Goal: Task Accomplishment & Management: Use online tool/utility

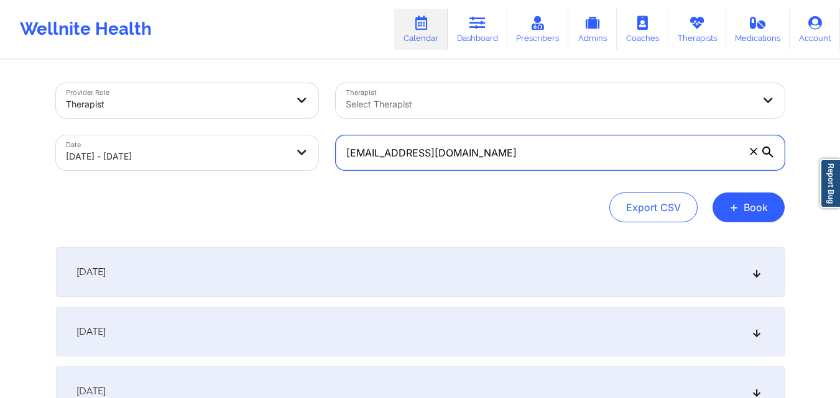
click at [473, 149] on input "wansari@umich.edu" at bounding box center [560, 152] width 449 height 35
paste input "siegelcaroline89@gmail.com"
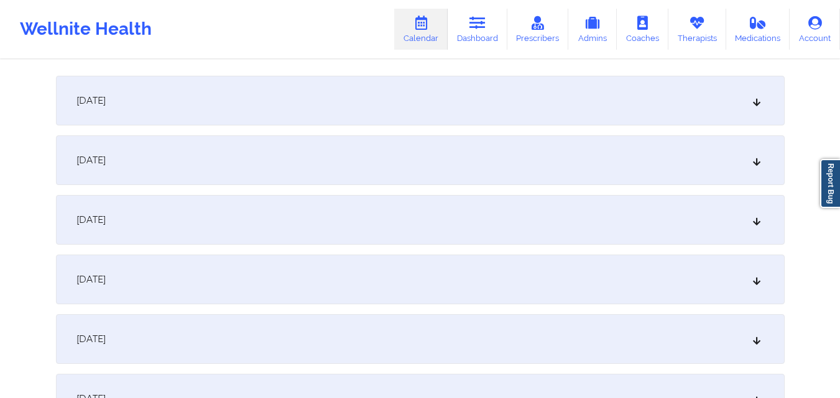
scroll to position [62, 0]
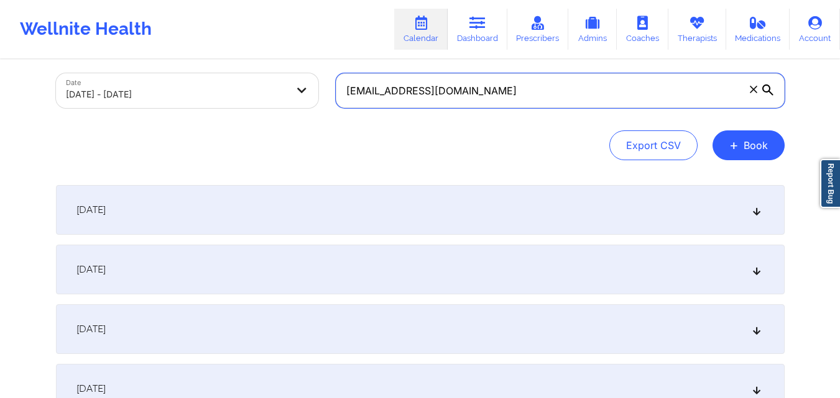
type input "siegelcaroline89@gmail.com"
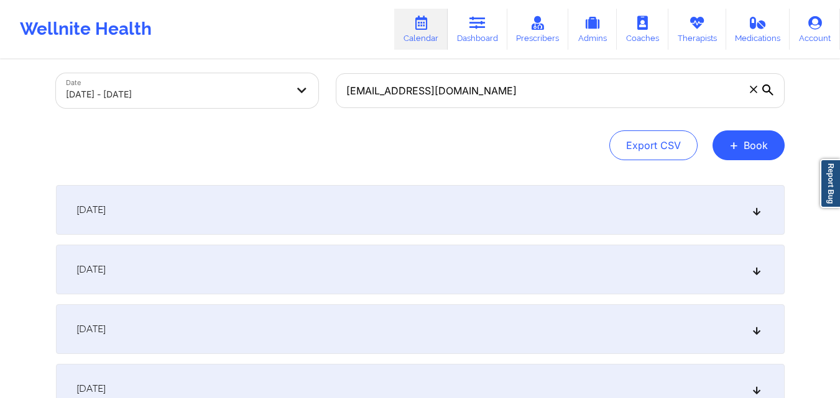
click at [402, 208] on div "October 1, 2025" at bounding box center [420, 210] width 728 height 50
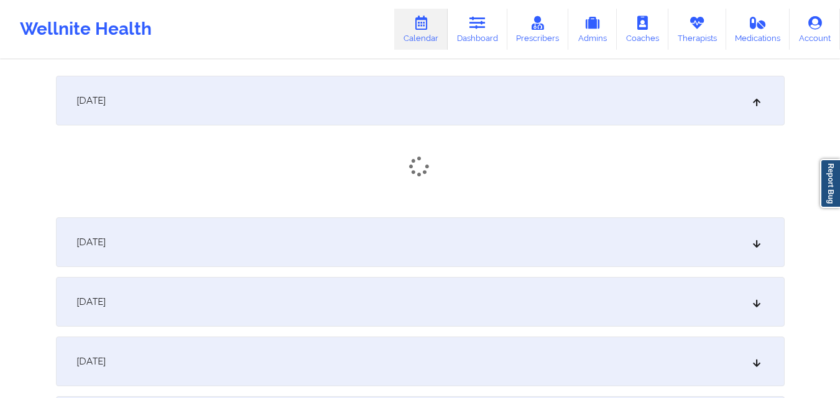
scroll to position [186, 0]
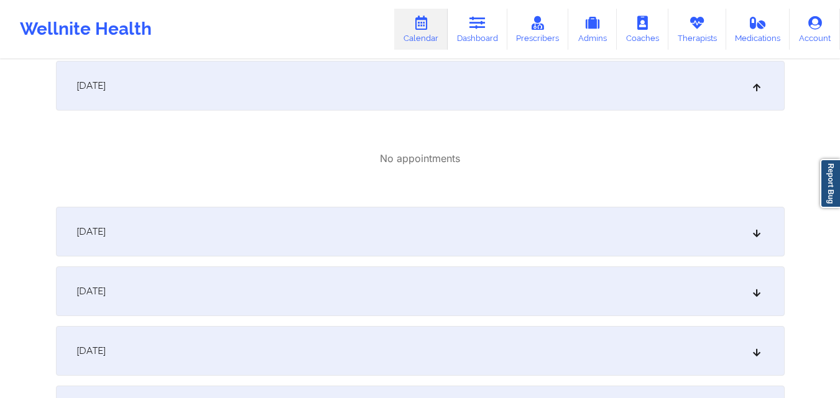
click at [409, 284] on div "October 3, 2025" at bounding box center [420, 292] width 728 height 50
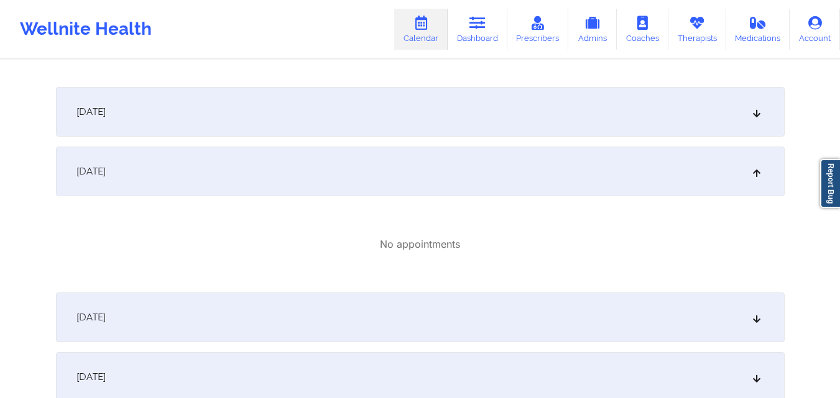
scroll to position [373, 0]
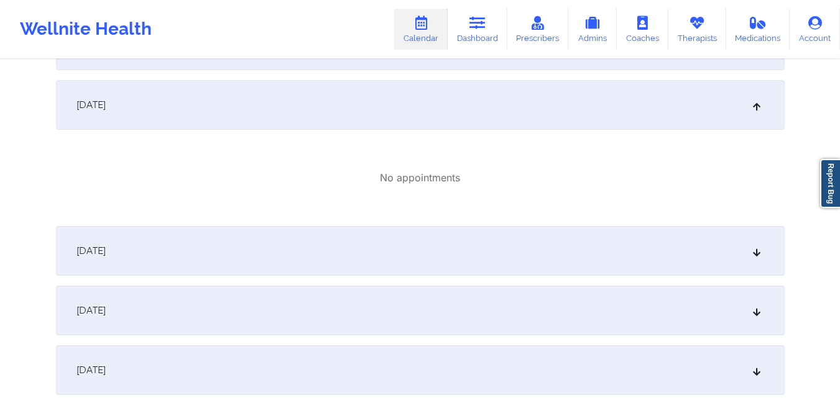
click at [485, 249] on div "October 4, 2025" at bounding box center [420, 251] width 728 height 50
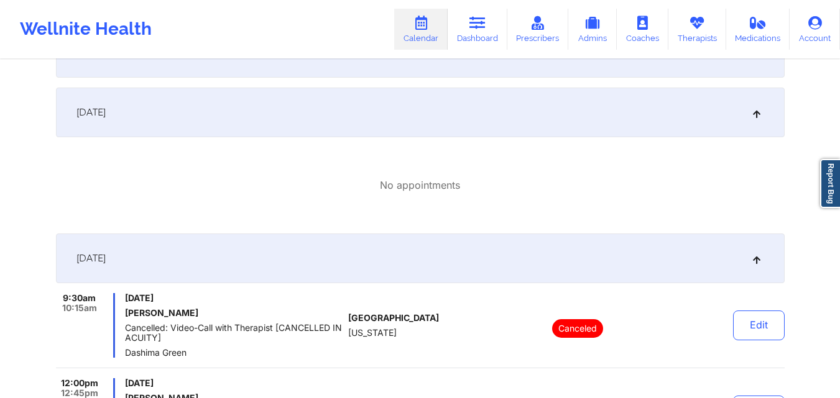
scroll to position [311, 0]
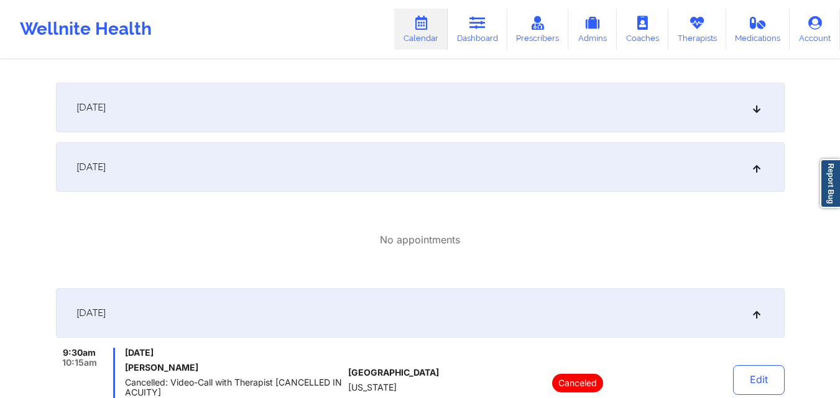
click at [411, 90] on div "October 2, 2025" at bounding box center [420, 108] width 728 height 50
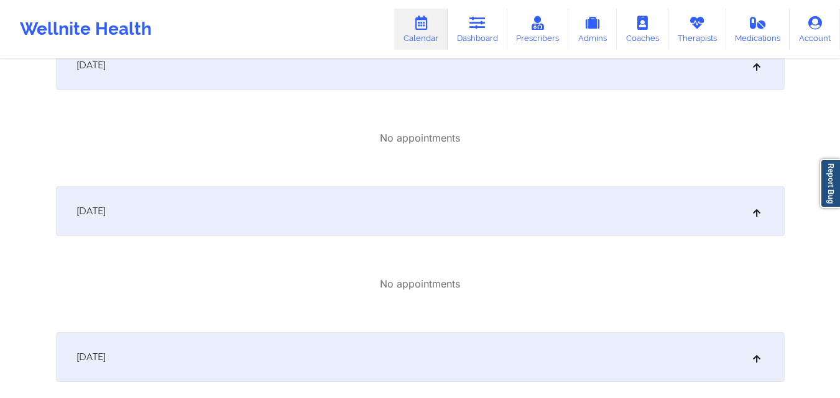
scroll to position [0, 0]
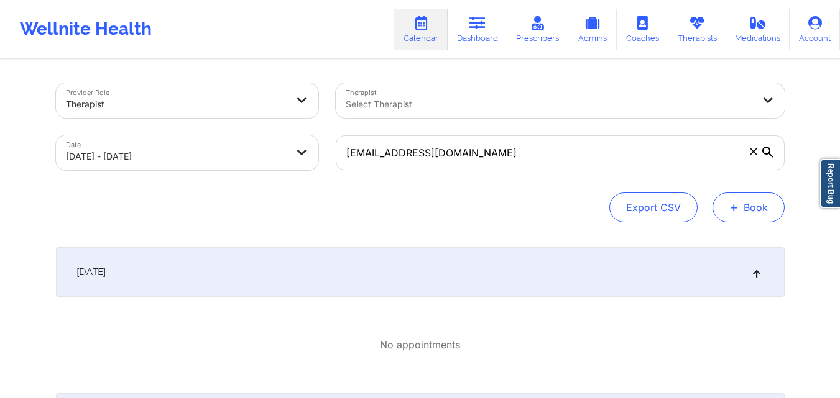
click at [765, 204] on button "+ Book" at bounding box center [748, 208] width 72 height 30
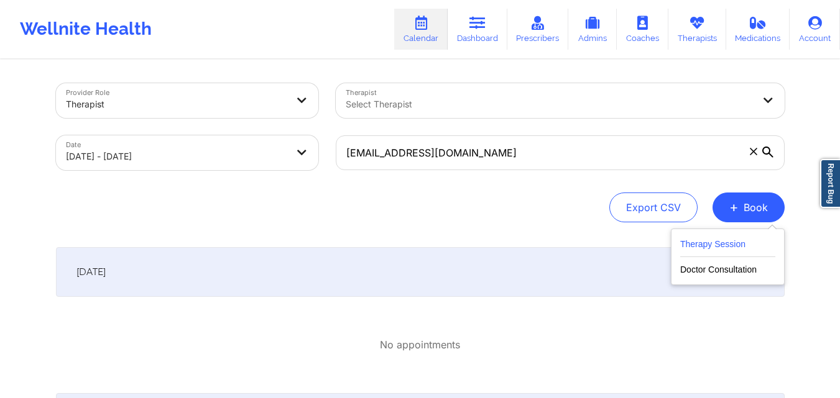
click at [712, 246] on button "Therapy Session" at bounding box center [727, 247] width 95 height 21
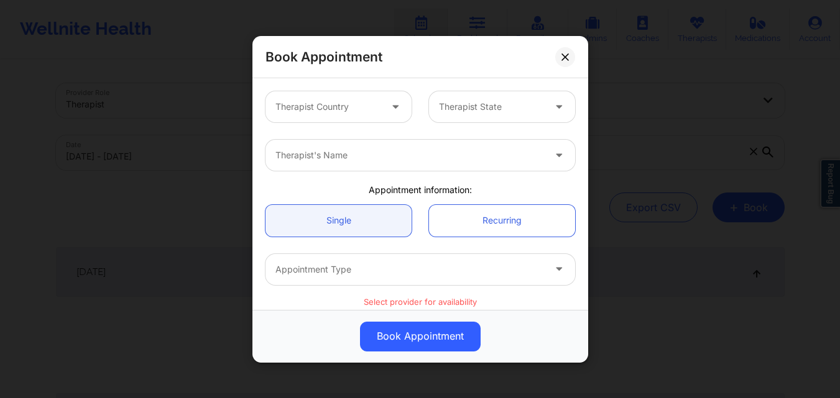
click at [356, 108] on div at bounding box center [327, 106] width 105 height 15
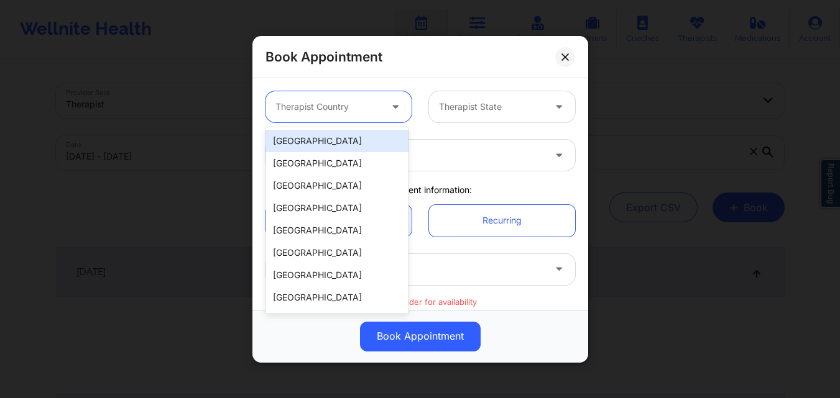
click at [351, 137] on div "[GEOGRAPHIC_DATA]" at bounding box center [336, 141] width 143 height 22
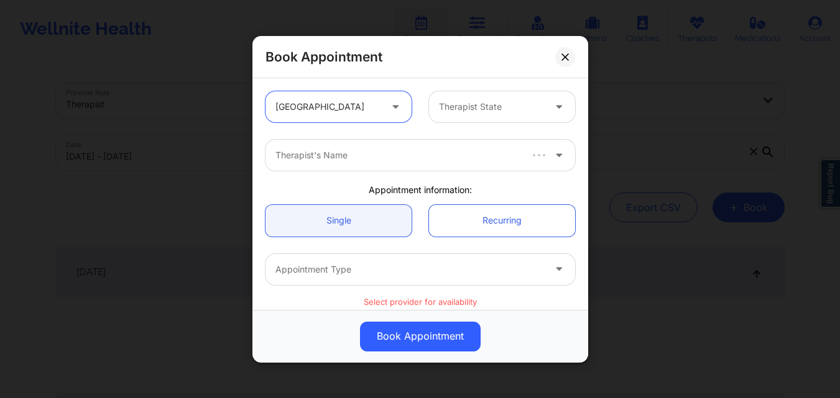
click at [454, 112] on div at bounding box center [491, 106] width 105 height 15
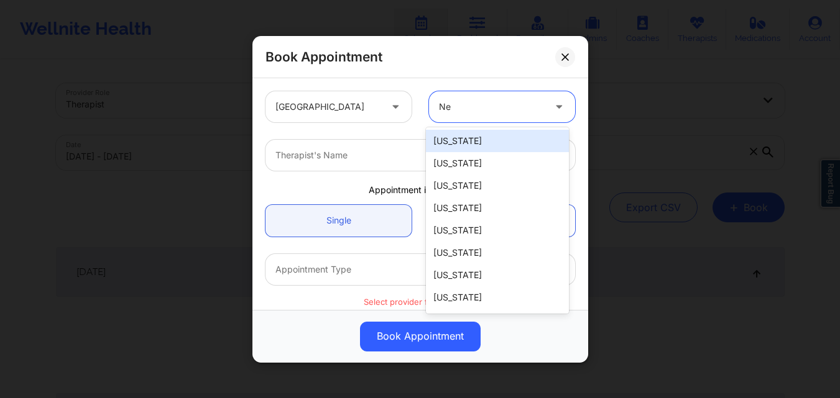
type input "New"
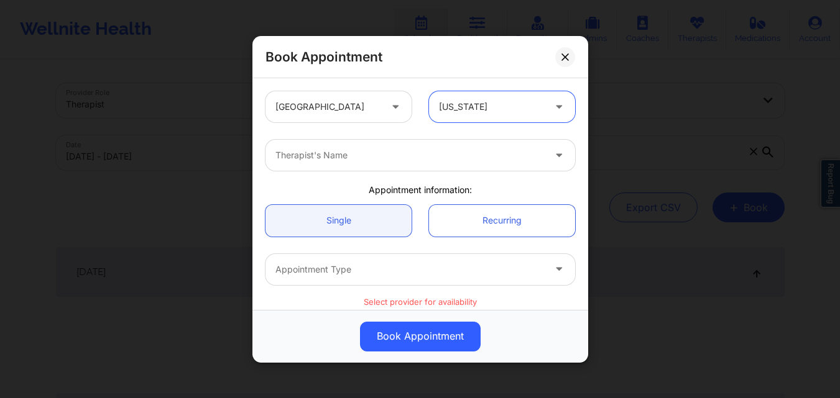
click at [468, 155] on div at bounding box center [409, 155] width 268 height 15
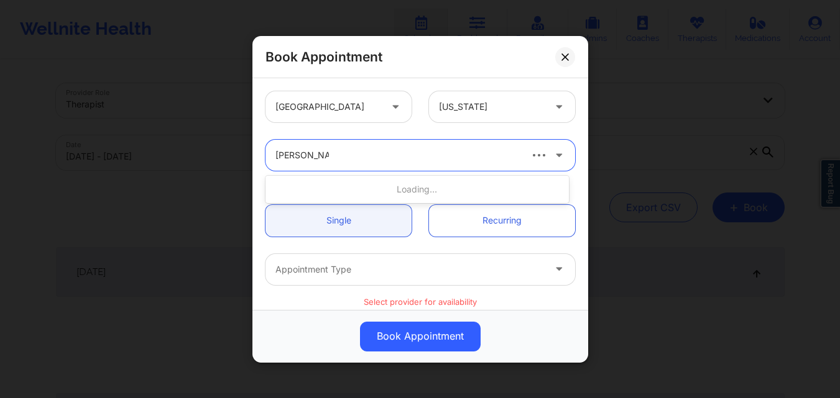
type input "[PERSON_NAME]"
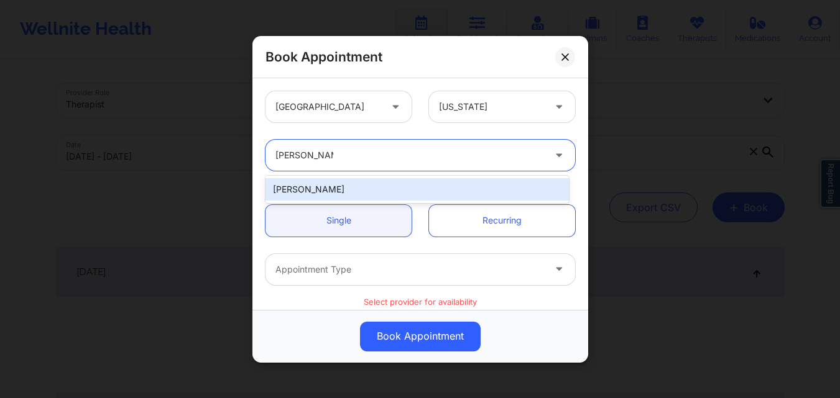
click at [354, 186] on div "[PERSON_NAME]" at bounding box center [416, 189] width 303 height 22
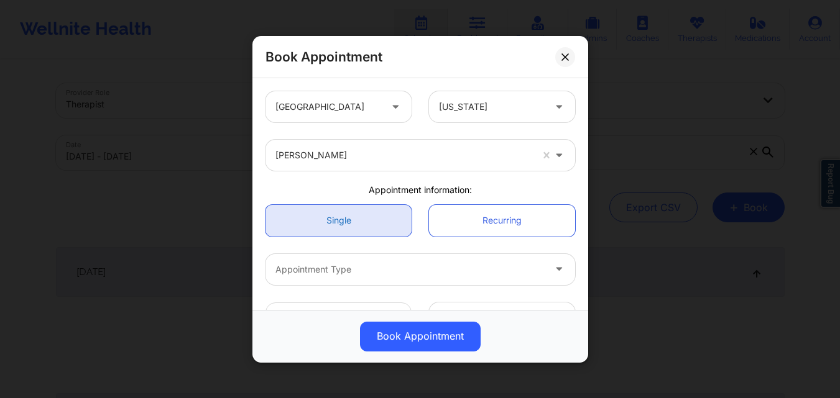
click at [346, 222] on link "Single" at bounding box center [338, 220] width 146 height 32
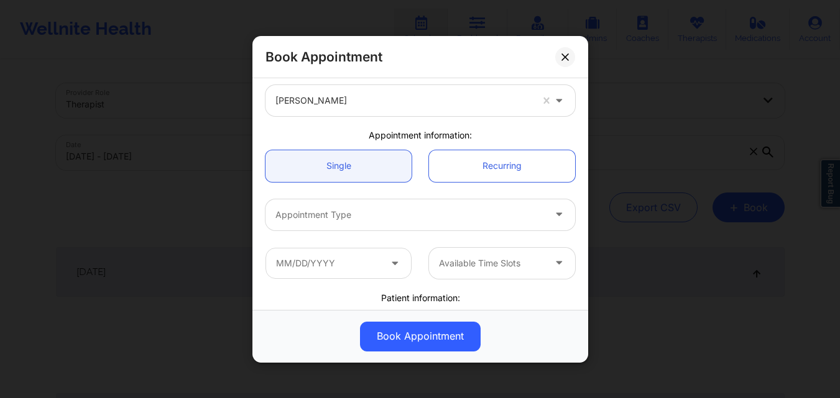
scroll to position [124, 0]
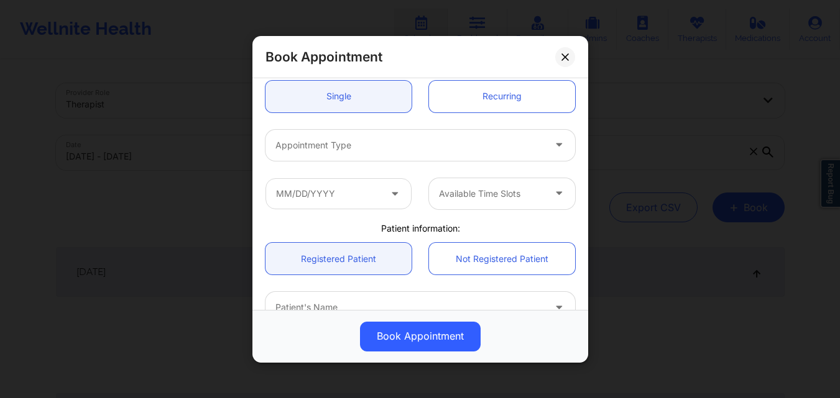
click at [347, 146] on div at bounding box center [409, 144] width 268 height 15
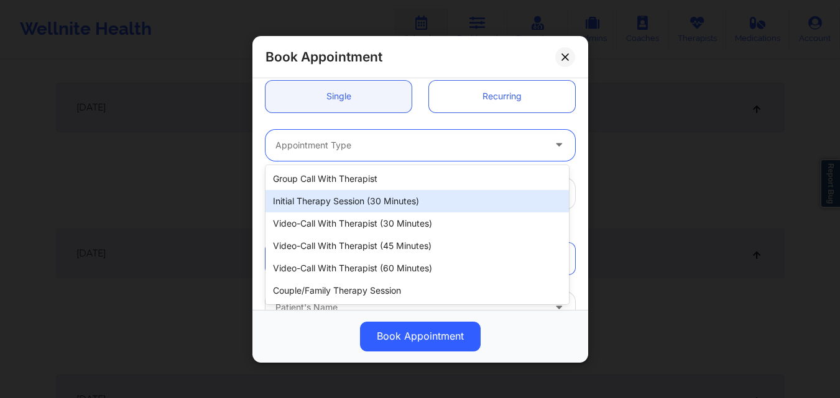
scroll to position [559, 0]
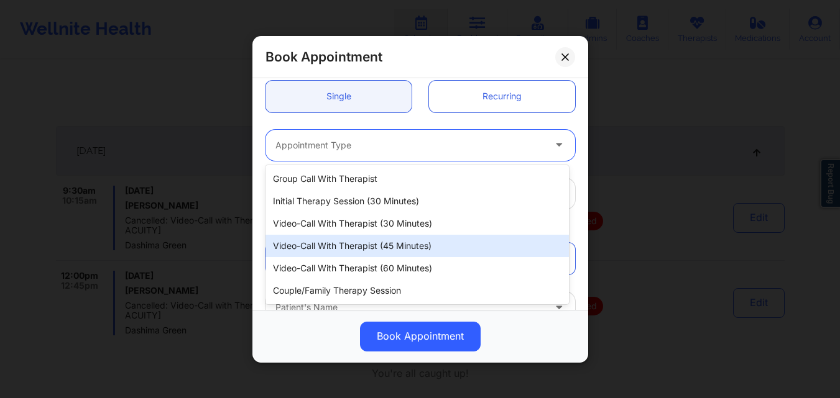
click at [383, 245] on div "Video-Call with Therapist (45 minutes)" at bounding box center [416, 246] width 303 height 22
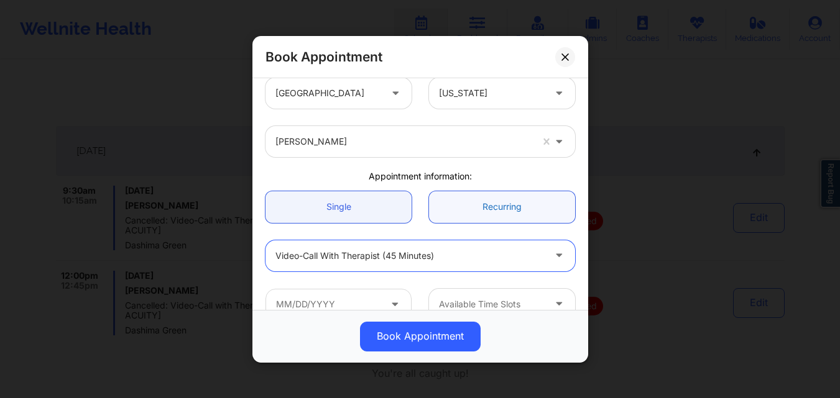
scroll to position [0, 0]
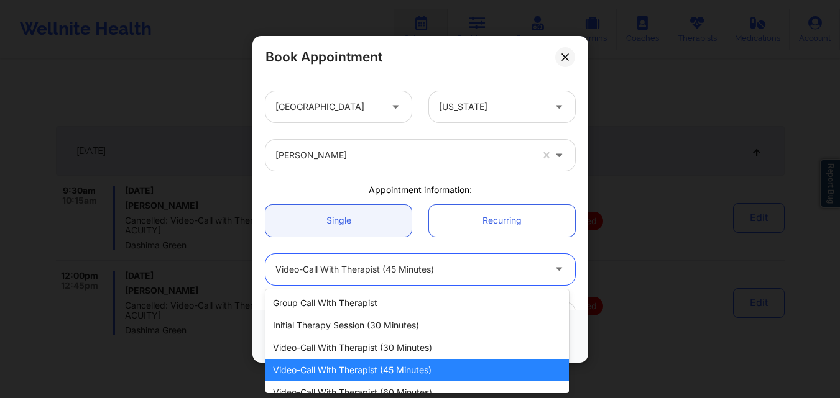
click at [485, 267] on div at bounding box center [409, 269] width 268 height 15
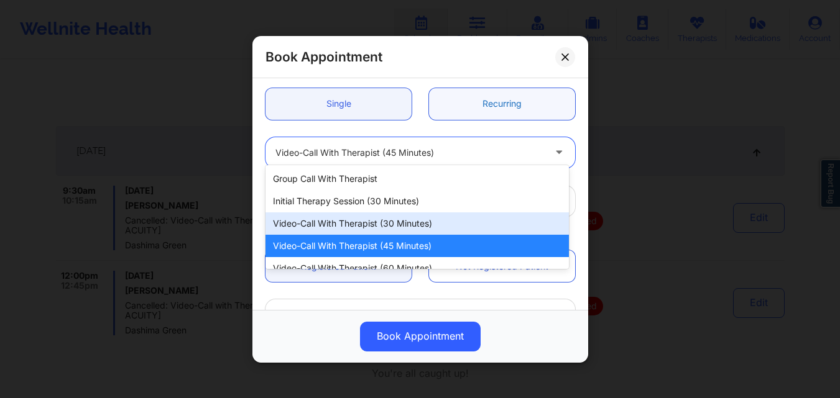
scroll to position [124, 0]
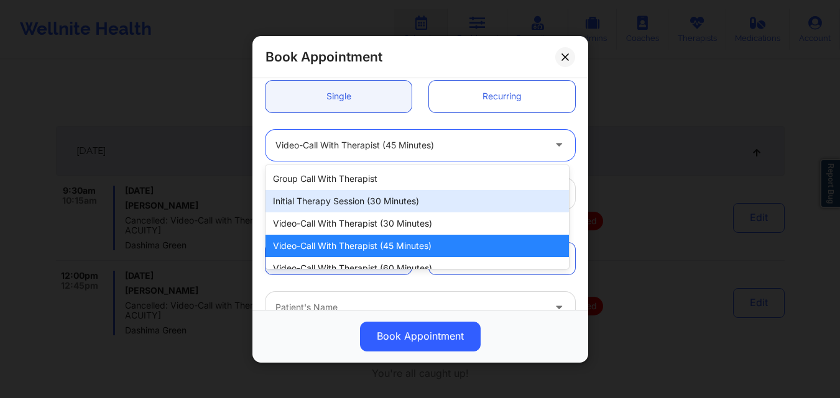
click at [428, 195] on div "Initial Therapy Session (30 minutes)" at bounding box center [416, 201] width 303 height 22
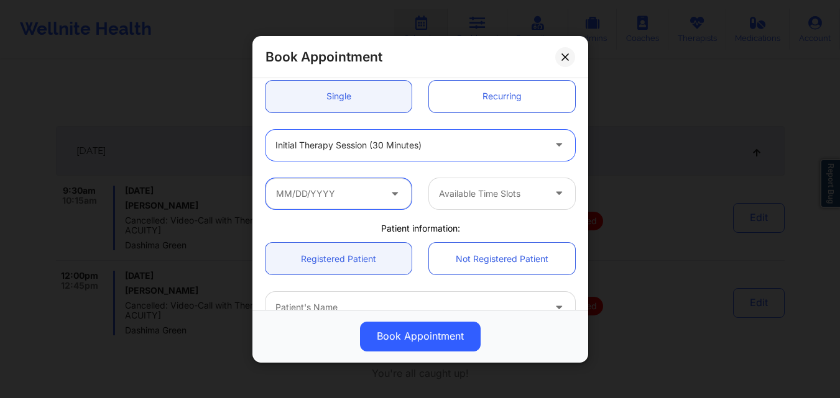
click at [366, 201] on input "text" at bounding box center [338, 193] width 146 height 31
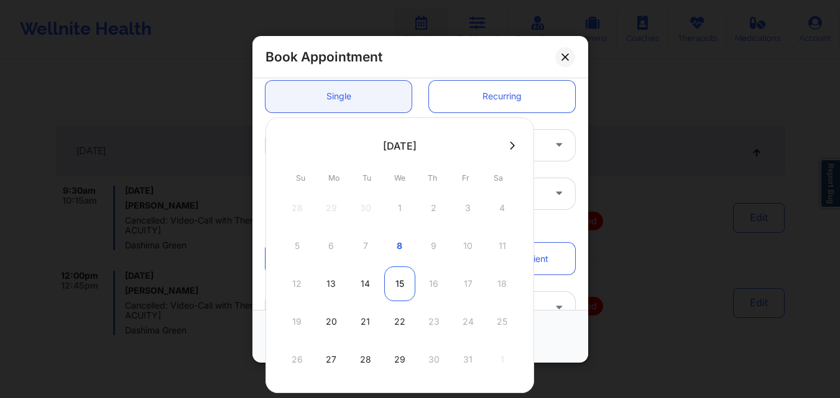
click at [395, 286] on div "15" at bounding box center [399, 284] width 31 height 35
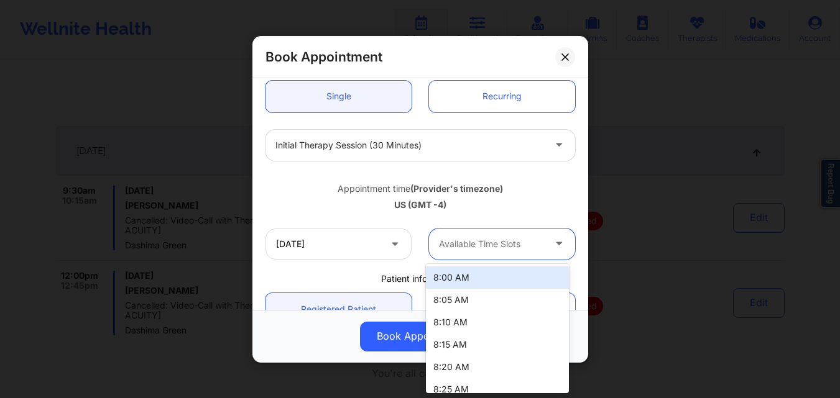
click at [524, 241] on div at bounding box center [491, 244] width 105 height 15
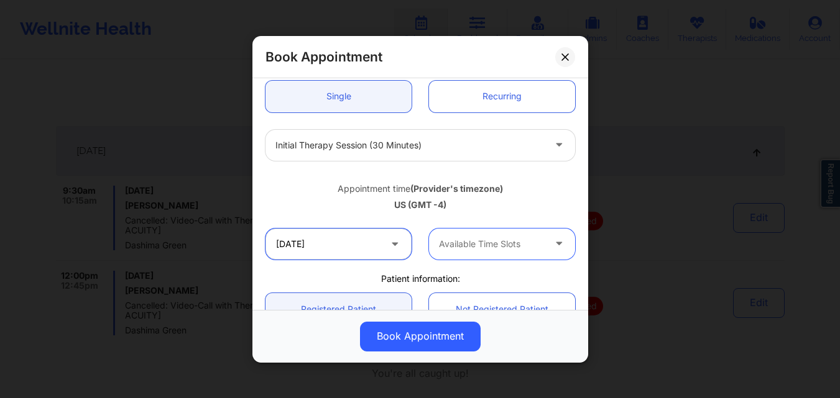
click at [383, 247] on input "10/15/2025" at bounding box center [338, 243] width 146 height 31
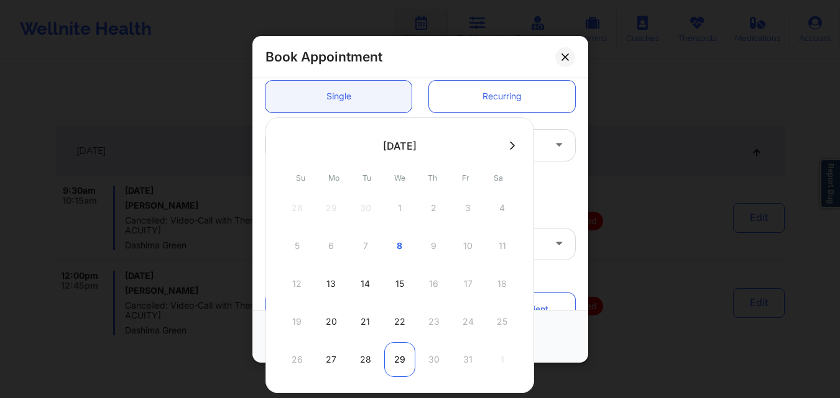
click at [398, 359] on div "29" at bounding box center [399, 359] width 31 height 35
type input "10/29/2025"
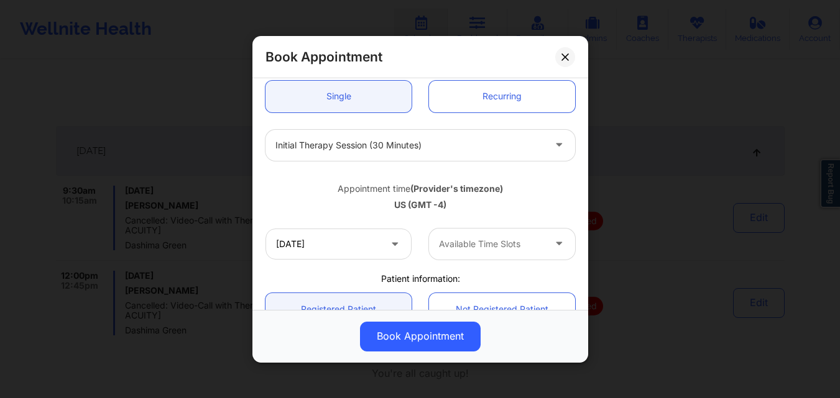
click at [482, 249] on div at bounding box center [491, 244] width 105 height 15
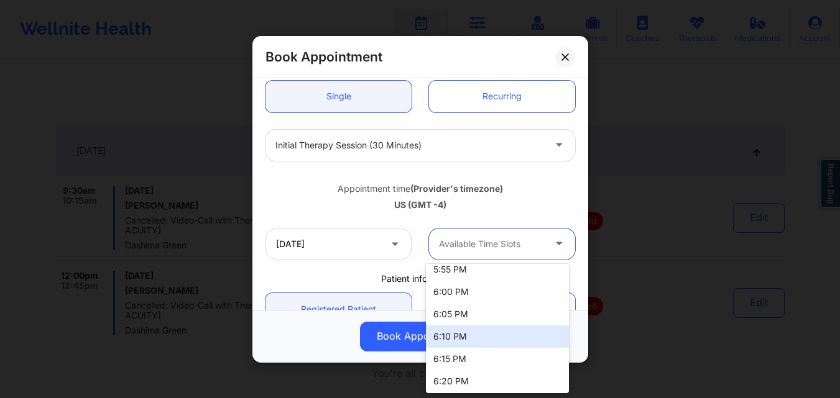
scroll to position [2029, 0]
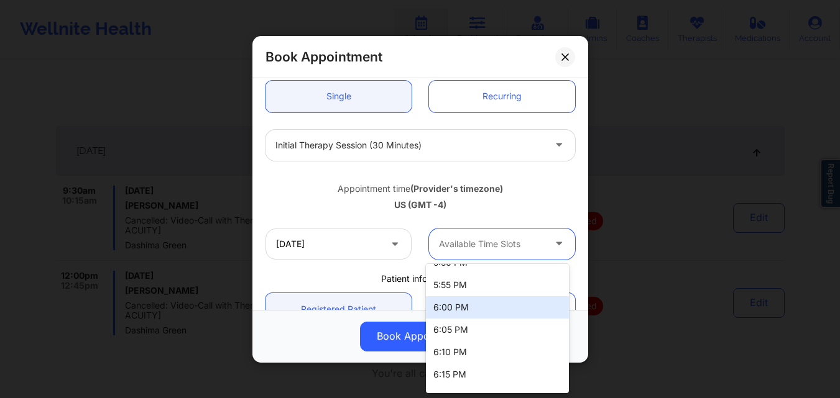
click at [497, 309] on div "6:00 PM" at bounding box center [497, 307] width 143 height 22
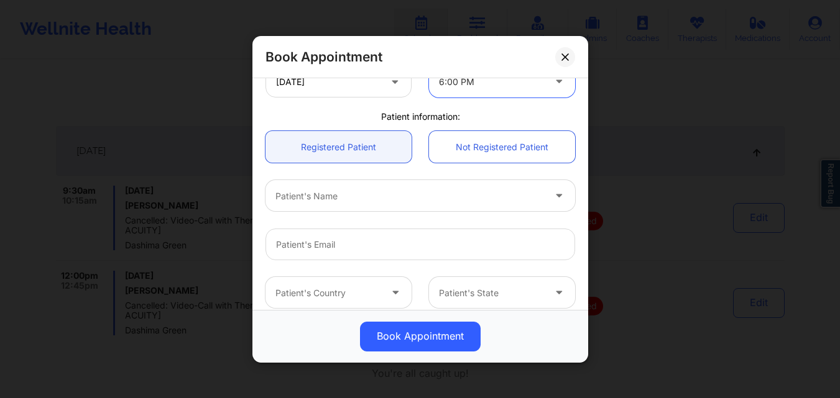
scroll to position [289, 0]
click at [430, 191] on div at bounding box center [409, 193] width 268 height 15
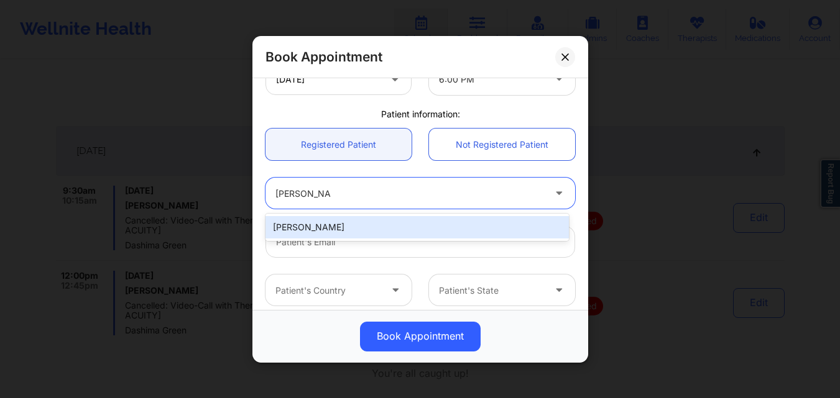
type input "Caroline Siege"
click at [395, 236] on div "Caroline Siegel" at bounding box center [416, 227] width 303 height 22
type input "siegelcaroline89@gmail.com"
type input "+1917-855-0255"
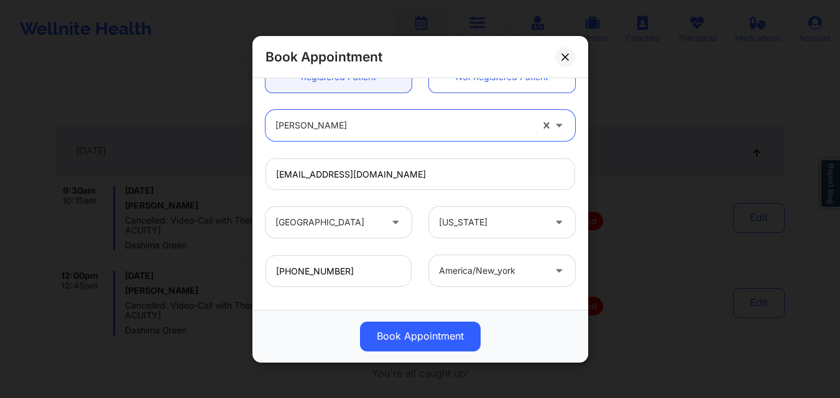
scroll to position [413, 0]
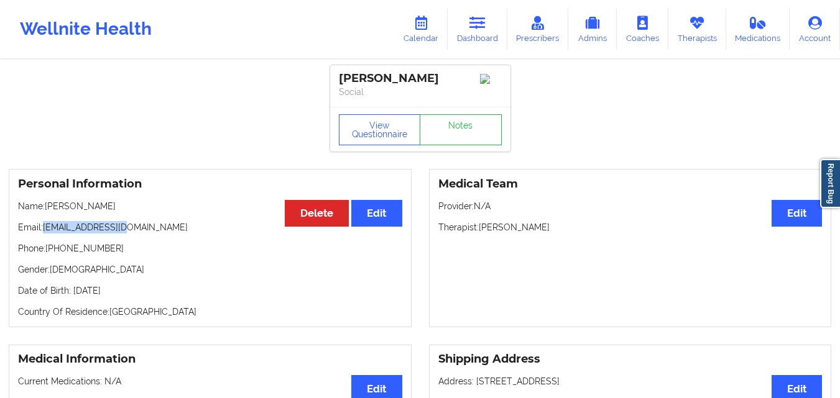
click at [467, 27] on link "Dashboard" at bounding box center [477, 29] width 60 height 41
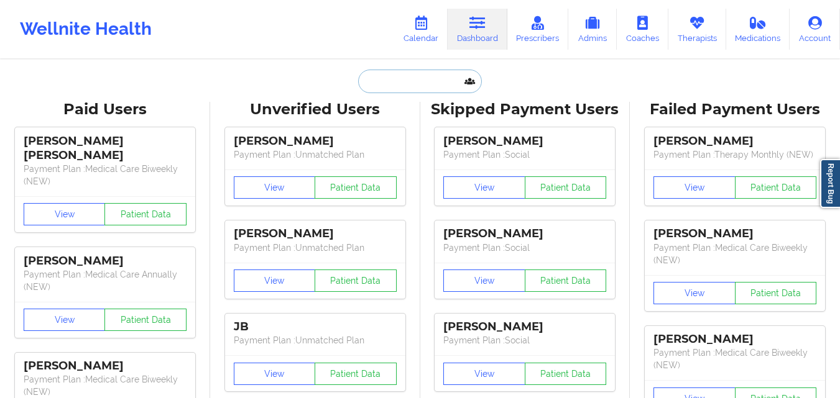
click at [378, 80] on input "text" at bounding box center [419, 82] width 123 height 24
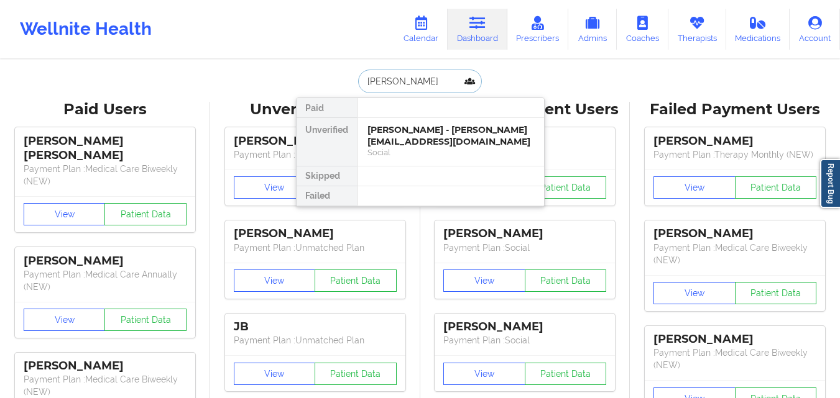
type input "Caroline Sie"
click at [443, 144] on div "Caroline Siegel - siegelcaroline89@gmail.com" at bounding box center [450, 135] width 167 height 23
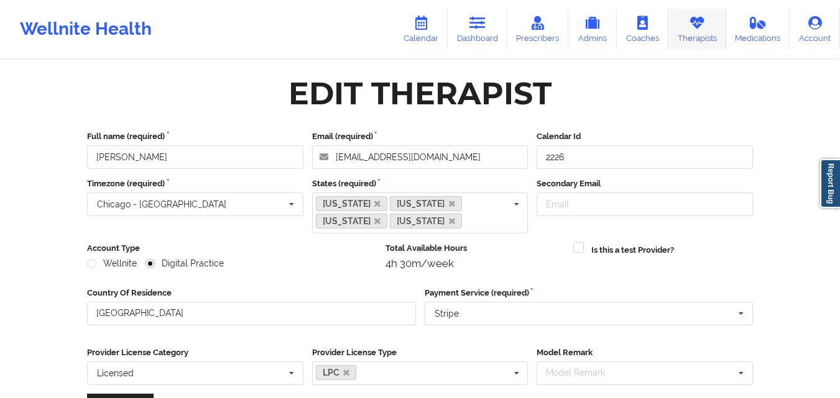
click at [700, 27] on icon at bounding box center [697, 23] width 16 height 14
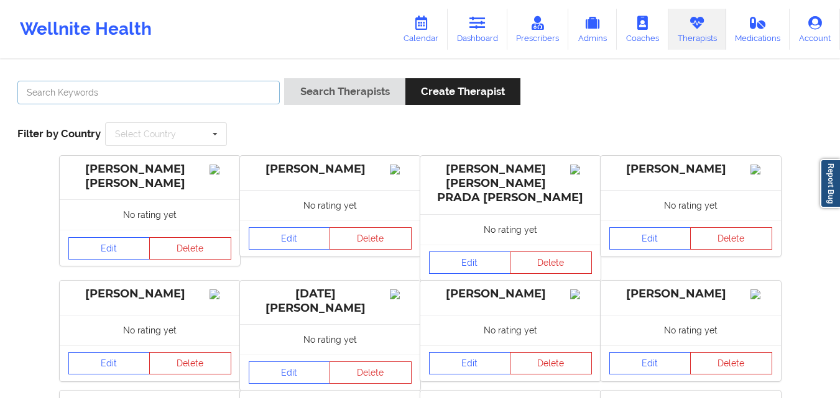
click at [205, 91] on input "text" at bounding box center [148, 93] width 262 height 24
type input "[PERSON_NAME]"
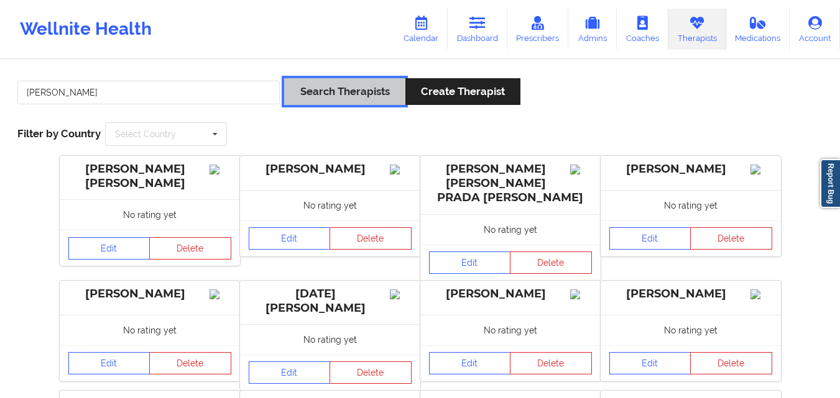
click at [347, 82] on button "Search Therapists" at bounding box center [344, 91] width 121 height 27
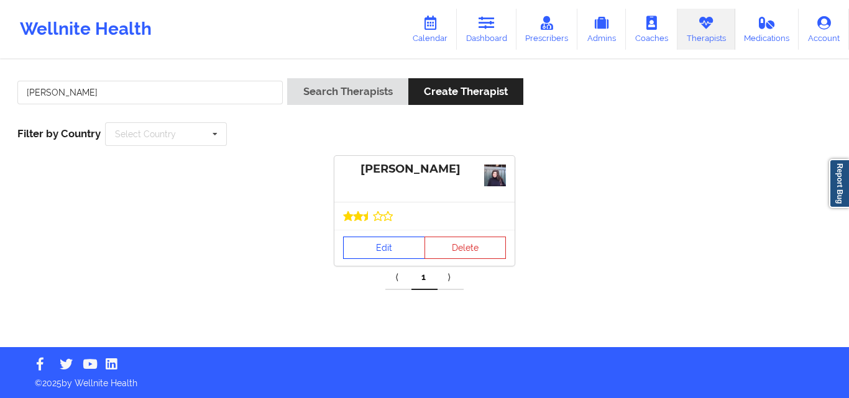
click at [382, 245] on link "Edit" at bounding box center [384, 248] width 82 height 22
